Goal: Task Accomplishment & Management: Manage account settings

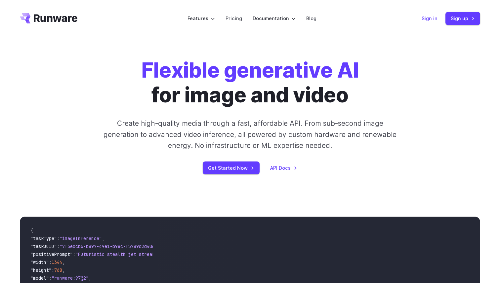
click at [434, 18] on link "Sign in" at bounding box center [430, 19] width 16 height 8
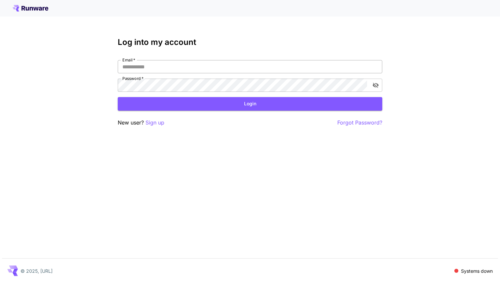
click at [299, 66] on input "Email   *" at bounding box center [250, 66] width 265 height 13
type input "**********"
click button "Login" at bounding box center [250, 104] width 265 height 14
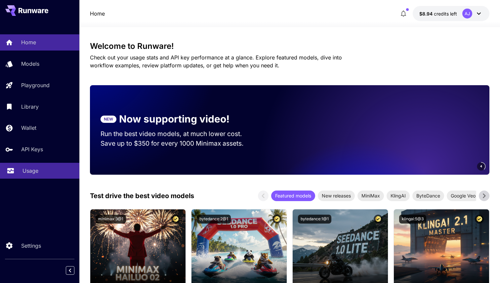
click at [45, 167] on link "Usage" at bounding box center [39, 171] width 79 height 16
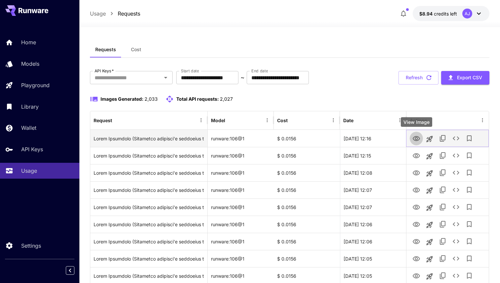
click at [416, 139] on icon "View Image" at bounding box center [416, 139] width 8 height 8
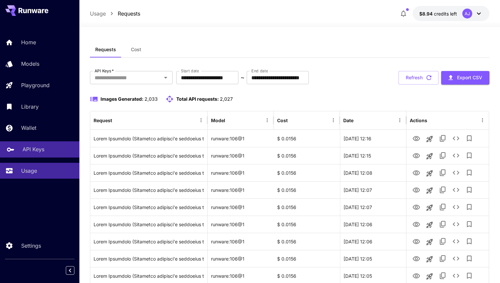
click at [47, 151] on div "API Keys" at bounding box center [48, 150] width 52 height 8
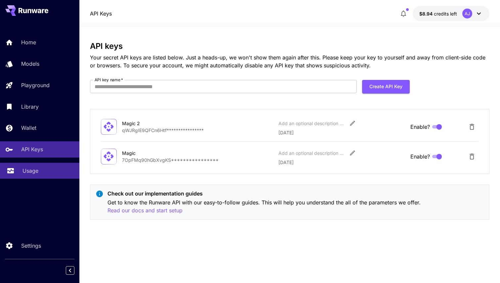
click at [41, 170] on div "Usage" at bounding box center [48, 171] width 52 height 8
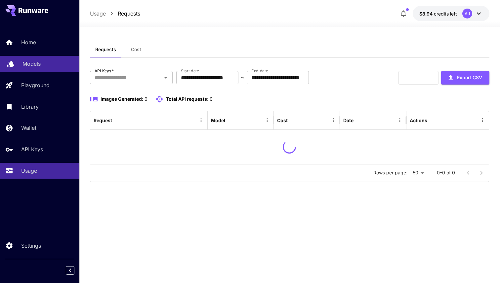
click at [54, 64] on div "Models" at bounding box center [48, 64] width 52 height 8
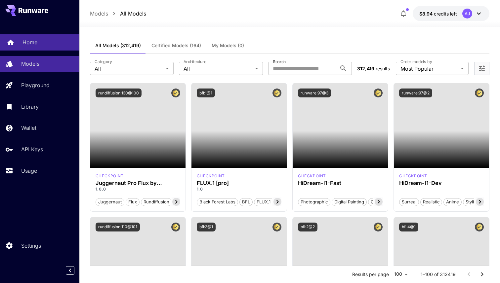
click at [61, 45] on div "Home" at bounding box center [48, 42] width 52 height 8
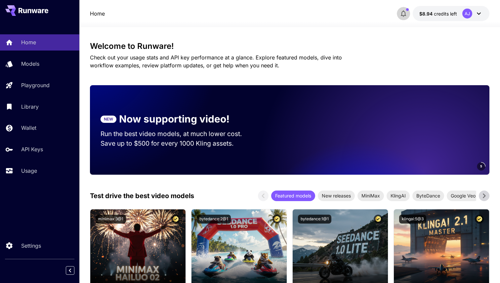
click at [406, 13] on icon "button" at bounding box center [403, 14] width 8 height 8
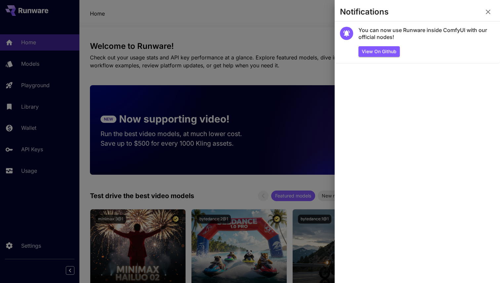
click at [310, 24] on div at bounding box center [250, 141] width 500 height 283
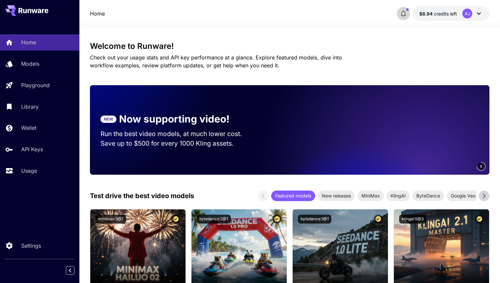
click at [403, 17] on icon "button" at bounding box center [403, 14] width 8 height 8
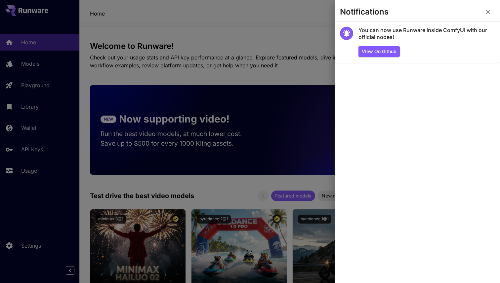
click at [277, 22] on div at bounding box center [250, 141] width 500 height 283
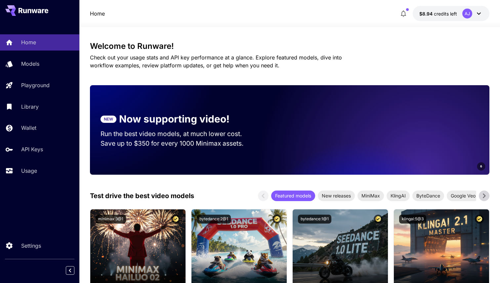
click at [28, 160] on div "Home Models Playground Library Wallet API Keys Usage" at bounding box center [39, 106] width 79 height 145
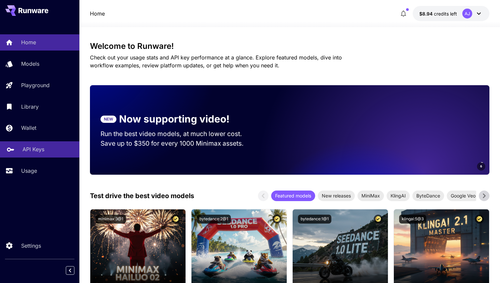
click at [35, 144] on link "API Keys" at bounding box center [39, 150] width 79 height 16
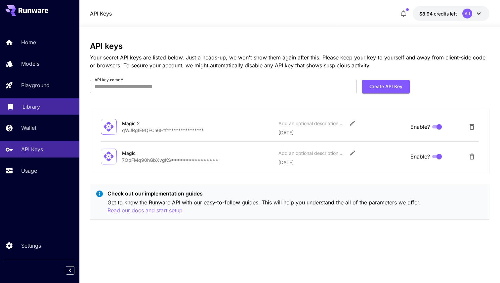
click at [45, 109] on div "Library" at bounding box center [48, 107] width 52 height 8
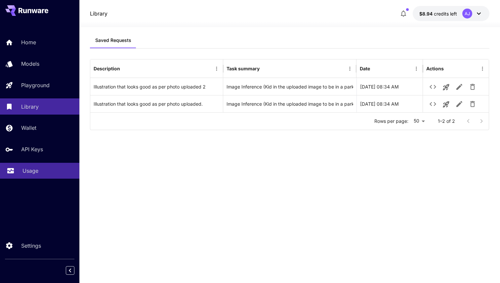
click at [41, 167] on link "Usage" at bounding box center [39, 171] width 79 height 16
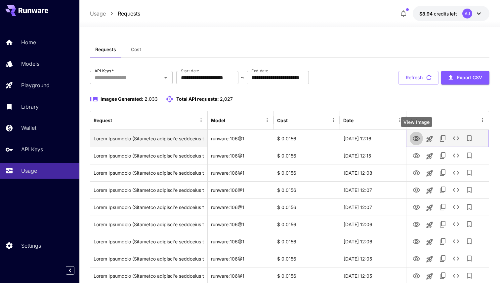
click at [421, 136] on button "View Image" at bounding box center [416, 139] width 13 height 14
click at [418, 140] on icon "View Image" at bounding box center [416, 138] width 7 height 5
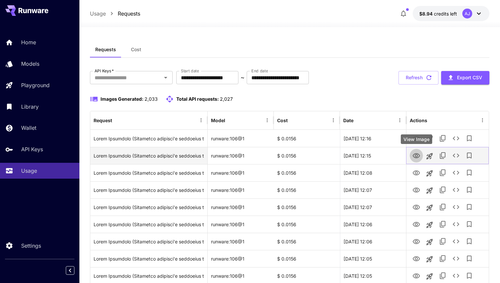
click at [417, 160] on icon "View Image" at bounding box center [416, 156] width 8 height 8
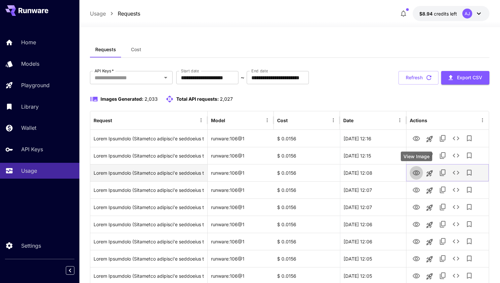
click at [416, 172] on icon "View Image" at bounding box center [416, 173] width 7 height 5
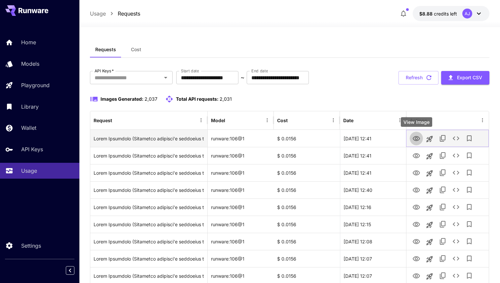
click at [415, 135] on icon "View Image" at bounding box center [416, 139] width 8 height 8
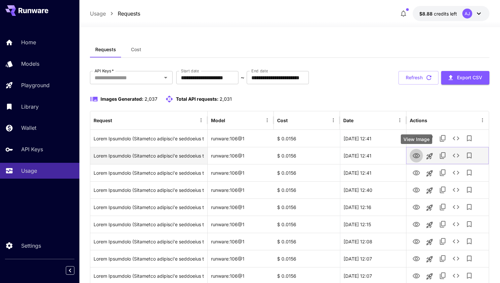
click at [415, 154] on icon "View Image" at bounding box center [416, 155] width 7 height 5
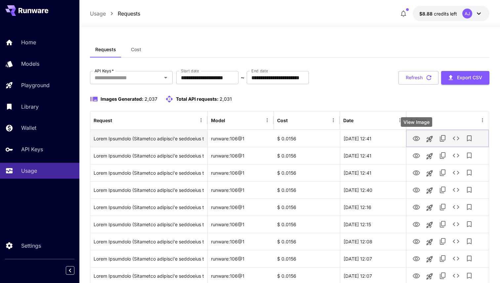
click at [418, 138] on icon "View Image" at bounding box center [416, 139] width 8 height 8
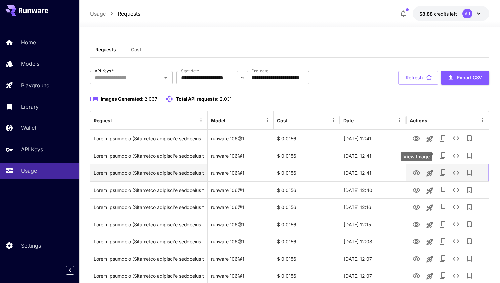
click at [418, 178] on button "View Image" at bounding box center [416, 173] width 13 height 14
click at [418, 174] on icon "View Image" at bounding box center [416, 173] width 8 height 8
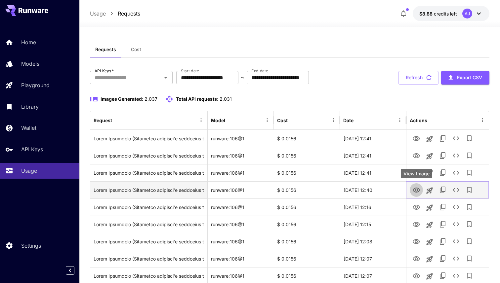
click at [410, 190] on button "View Image" at bounding box center [416, 190] width 13 height 14
click at [418, 192] on icon "View Image" at bounding box center [416, 190] width 7 height 5
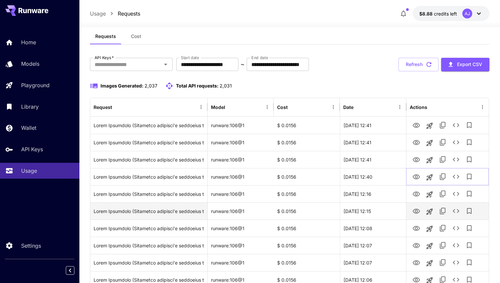
scroll to position [13, 0]
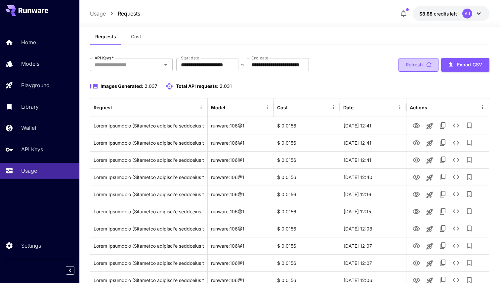
click at [428, 70] on button "Refresh" at bounding box center [419, 65] width 40 height 14
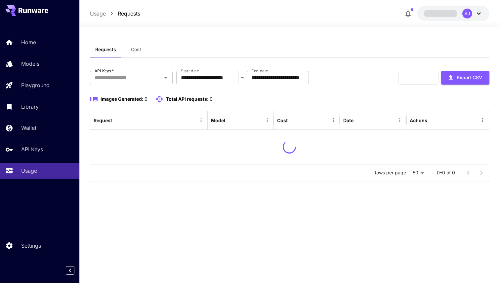
click at [479, 17] on icon at bounding box center [479, 14] width 8 height 8
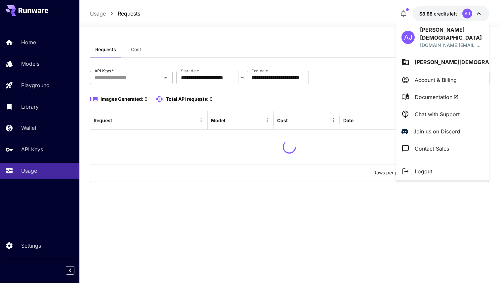
click at [453, 106] on li "Chat with Support" at bounding box center [443, 114] width 94 height 17
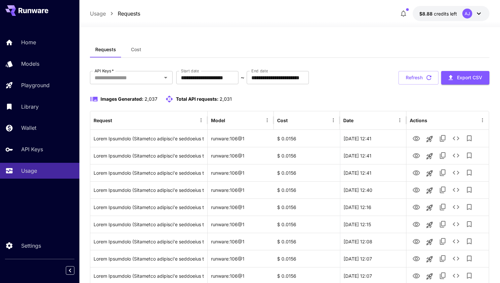
click at [453, 23] on div at bounding box center [289, 23] width 421 height 8
click at [459, 11] on button "$8.88 credits left AJ" at bounding box center [451, 13] width 77 height 15
click at [430, 6] on button "$8.88 credits left AJ" at bounding box center [451, 13] width 77 height 15
click at [229, 81] on input "**********" at bounding box center [207, 77] width 62 height 13
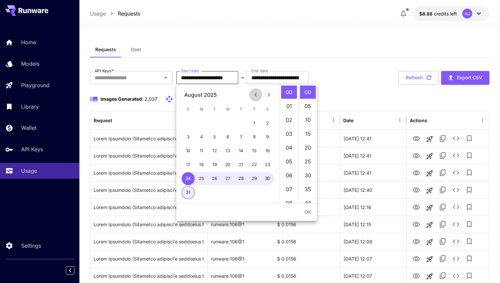
click at [258, 91] on icon "Previous month" at bounding box center [256, 95] width 8 height 8
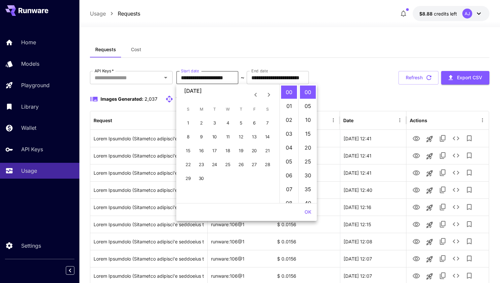
click at [258, 91] on icon "Previous month" at bounding box center [256, 95] width 8 height 8
click at [217, 122] on button "1" at bounding box center [214, 123] width 13 height 13
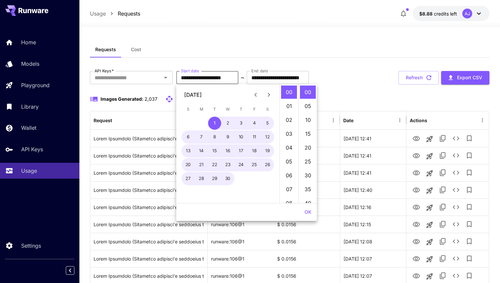
click at [268, 95] on icon "Next month" at bounding box center [269, 95] width 8 height 8
click at [207, 168] on div "21" at bounding box center [201, 164] width 13 height 13
click at [204, 165] on button "21" at bounding box center [201, 164] width 13 height 13
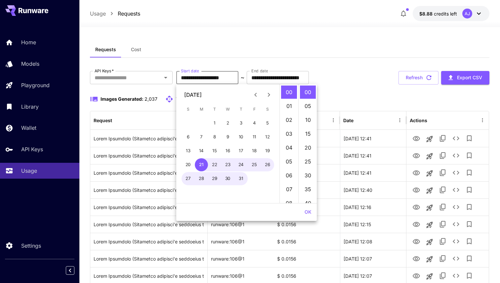
click at [255, 96] on icon "Previous month" at bounding box center [256, 95] width 8 height 8
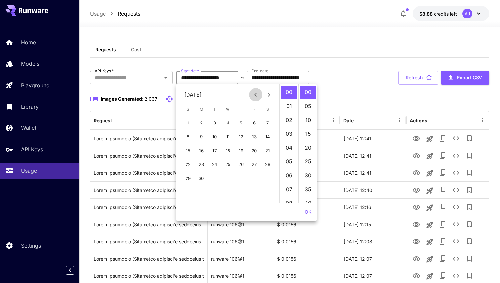
click at [255, 96] on icon "Previous month" at bounding box center [256, 95] width 8 height 8
click at [242, 123] on button "1" at bounding box center [240, 123] width 13 height 13
type input "**********"
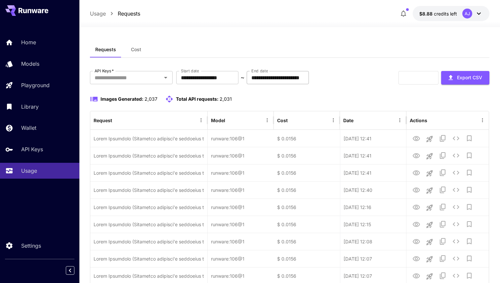
click at [302, 79] on input "**********" at bounding box center [278, 77] width 62 height 13
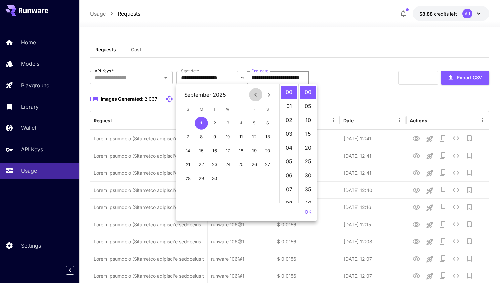
click at [254, 89] on button "Previous month" at bounding box center [255, 94] width 13 height 13
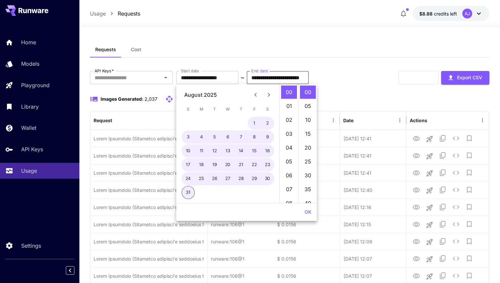
click at [257, 94] on icon "Previous month" at bounding box center [256, 95] width 8 height 8
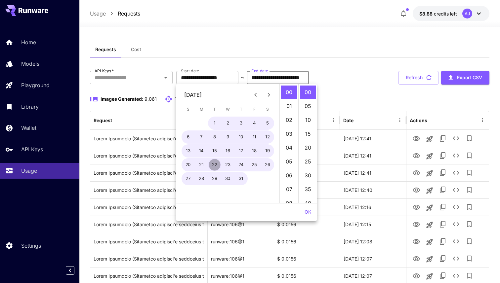
click at [216, 169] on button "22" at bounding box center [214, 164] width 13 height 13
type input "**********"
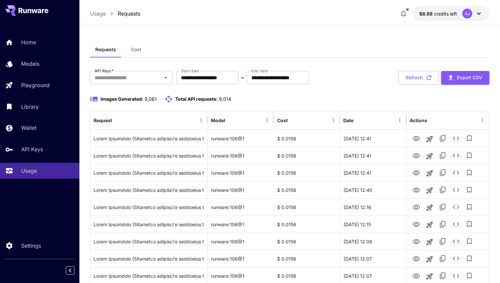
click at [368, 96] on div "Images Generated: 9,061 Total API requests: 9,014" at bounding box center [289, 99] width 399 height 8
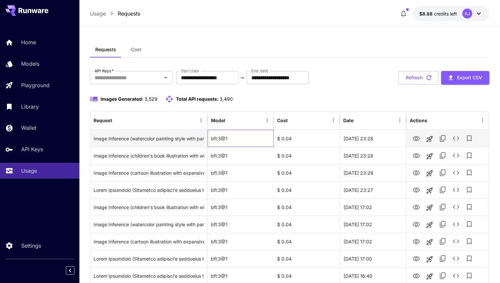
click at [217, 140] on div "bfl:3@1" at bounding box center [241, 138] width 66 height 17
copy div "bfl:3@1"
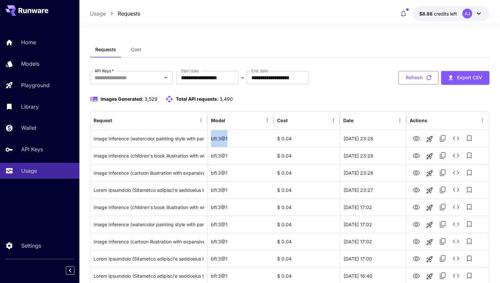
click at [416, 76] on button "Refresh" at bounding box center [419, 78] width 40 height 14
click at [208, 80] on input "**********" at bounding box center [207, 77] width 62 height 13
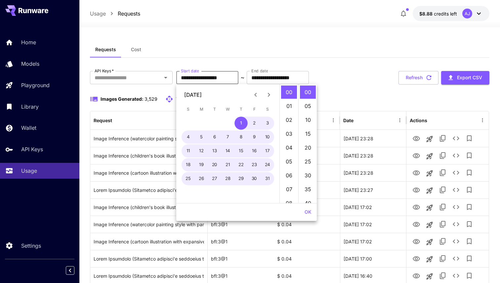
click at [138, 48] on span "Cost" at bounding box center [136, 50] width 10 height 6
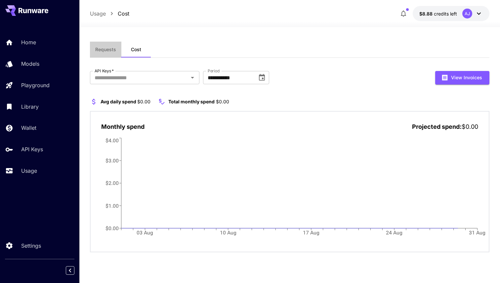
click at [113, 51] on span "Requests" at bounding box center [105, 50] width 21 height 6
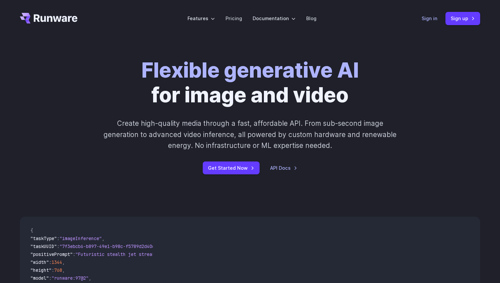
click at [433, 18] on link "Sign in" at bounding box center [430, 19] width 16 height 8
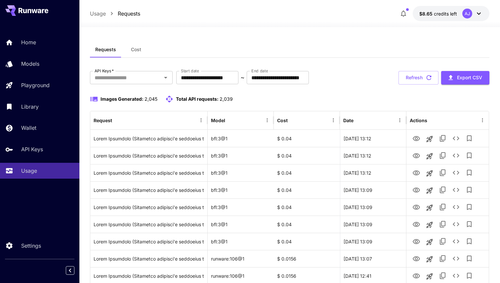
scroll to position [18, 0]
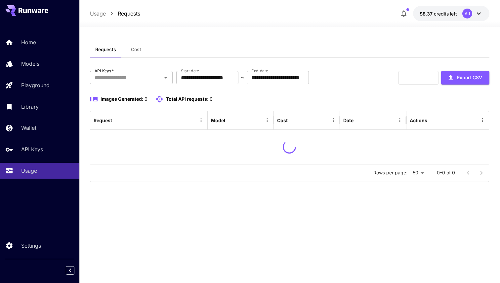
click at [474, 13] on div "AJ" at bounding box center [472, 14] width 21 height 10
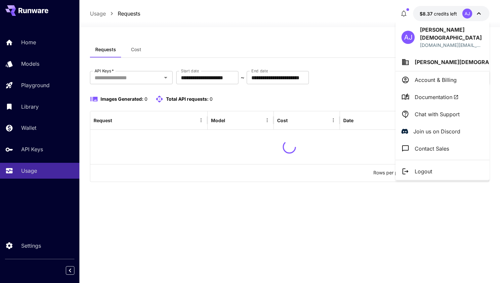
click at [331, 51] on div at bounding box center [250, 141] width 500 height 283
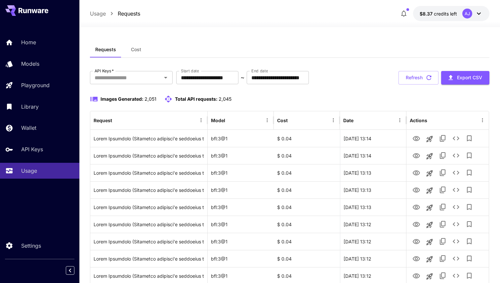
click at [432, 7] on button "$8.37 credits left AJ" at bounding box center [451, 13] width 76 height 15
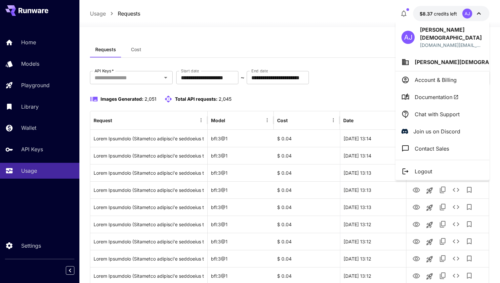
click at [40, 111] on div at bounding box center [250, 141] width 500 height 283
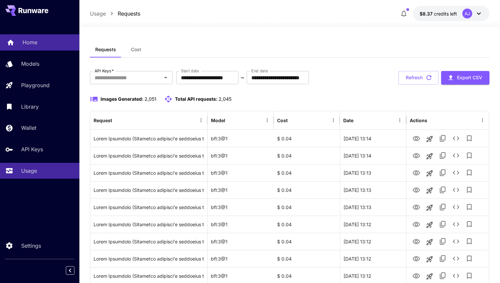
click at [45, 38] on link "Home" at bounding box center [39, 42] width 79 height 16
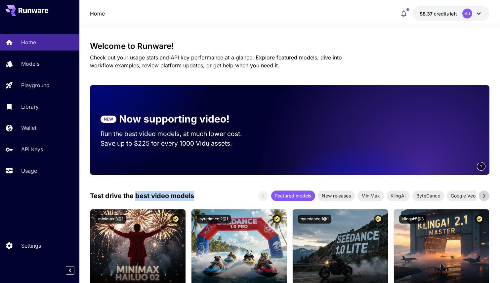
drag, startPoint x: 213, startPoint y: 199, endPoint x: 137, endPoint y: 198, distance: 76.1
click at [137, 198] on div "Test drive the best video models Featured models New releases MiniMax KlingAI B…" at bounding box center [289, 196] width 399 height 11
copy p "best video models"
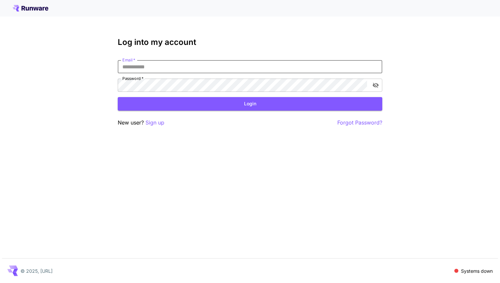
click at [260, 64] on input "Email   *" at bounding box center [250, 66] width 265 height 13
type input "**********"
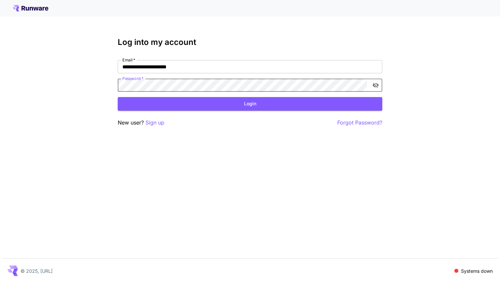
click button "Login" at bounding box center [250, 104] width 265 height 14
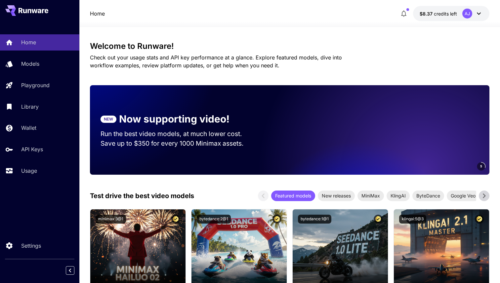
click at [41, 161] on div "Home Models Playground Library Wallet API Keys Usage" at bounding box center [39, 106] width 79 height 145
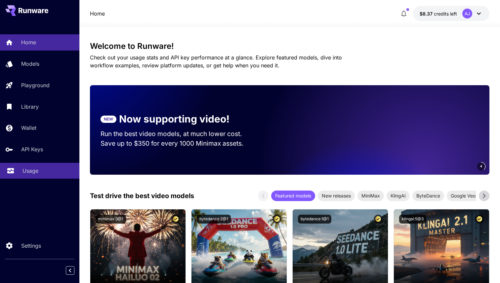
click at [42, 168] on div "Usage" at bounding box center [48, 171] width 52 height 8
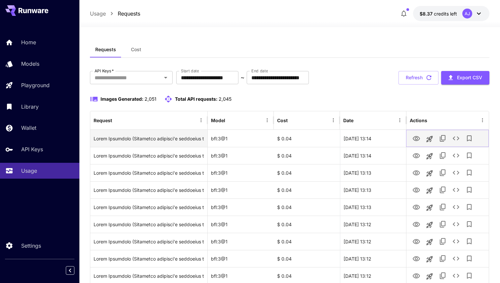
click at [417, 137] on icon "View Image" at bounding box center [416, 138] width 7 height 5
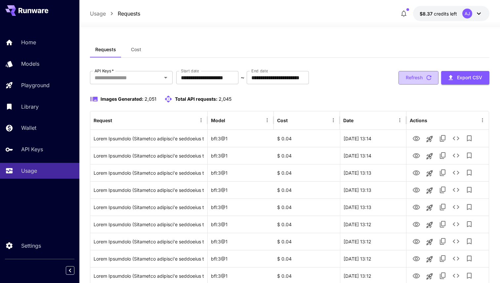
click at [423, 77] on button "Refresh" at bounding box center [419, 78] width 40 height 14
click at [417, 140] on div "View Image" at bounding box center [416, 140] width 31 height 10
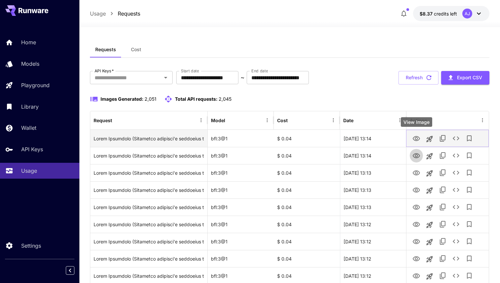
click at [416, 134] on link "View Image" at bounding box center [416, 138] width 8 height 8
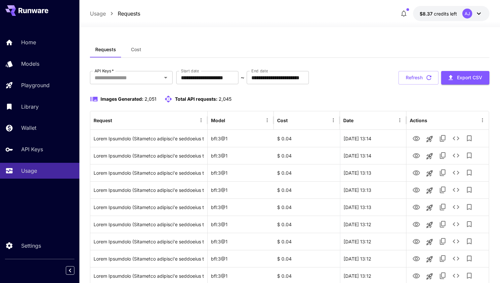
click at [424, 80] on button "Refresh" at bounding box center [419, 78] width 40 height 14
click at [396, 73] on div "**********" at bounding box center [289, 78] width 399 height 14
click at [406, 73] on button "Refresh" at bounding box center [419, 78] width 40 height 14
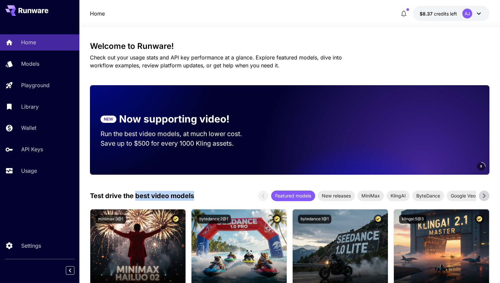
click at [473, 9] on div "AJ" at bounding box center [472, 14] width 21 height 10
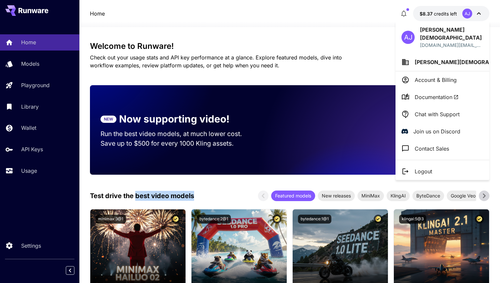
click at [473, 9] on div at bounding box center [250, 141] width 500 height 283
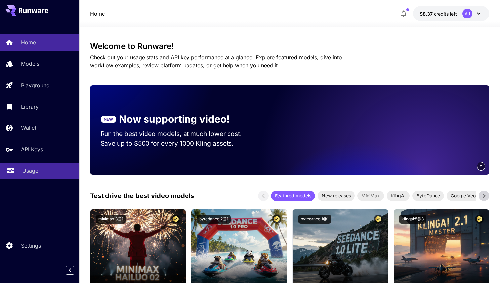
click at [46, 179] on link "Usage" at bounding box center [39, 171] width 79 height 16
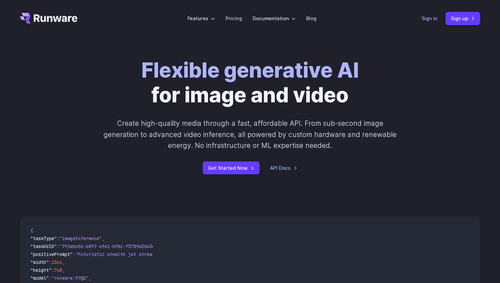
click at [432, 17] on link "Sign in" at bounding box center [430, 19] width 16 height 8
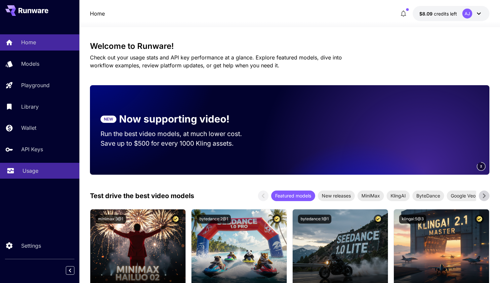
click at [64, 167] on link "Usage" at bounding box center [39, 171] width 79 height 16
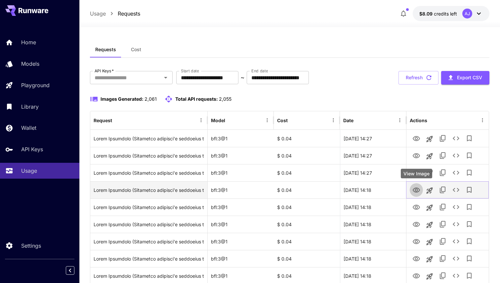
click at [415, 190] on icon "View Image" at bounding box center [416, 191] width 8 height 8
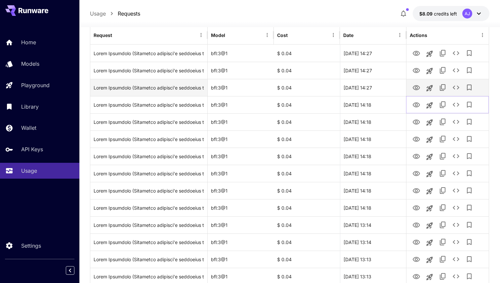
scroll to position [86, 0]
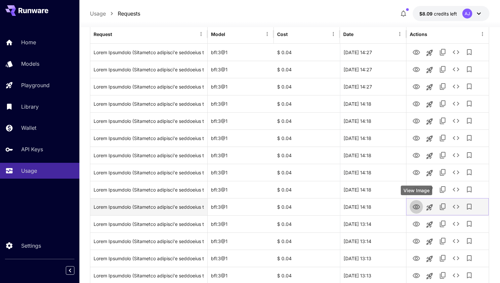
click at [420, 211] on button "View Image" at bounding box center [416, 207] width 13 height 14
click at [419, 207] on icon "View Image" at bounding box center [416, 207] width 7 height 5
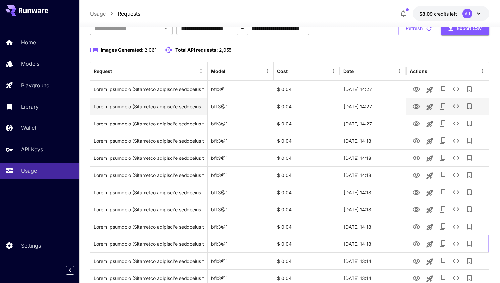
scroll to position [46, 0]
